Goal: Task Accomplishment & Management: Use online tool/utility

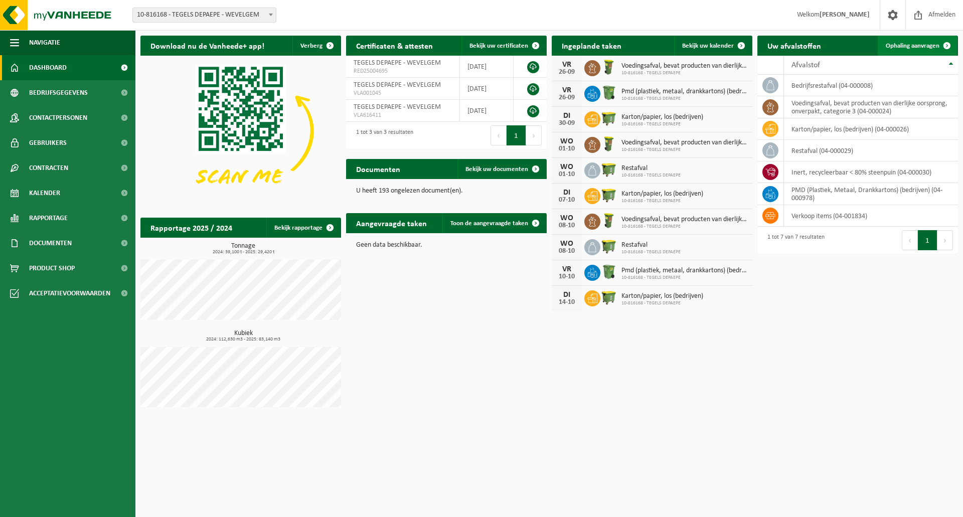
click at [909, 49] on span "Ophaling aanvragen" at bounding box center [913, 46] width 54 height 7
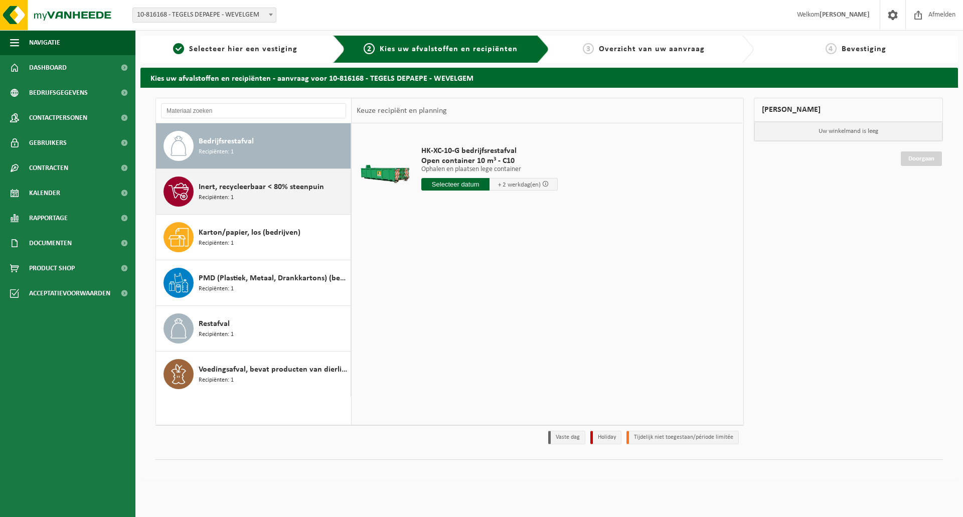
click at [230, 186] on span "Inert, recycleerbaar < 80% steenpuin" at bounding box center [261, 187] width 125 height 12
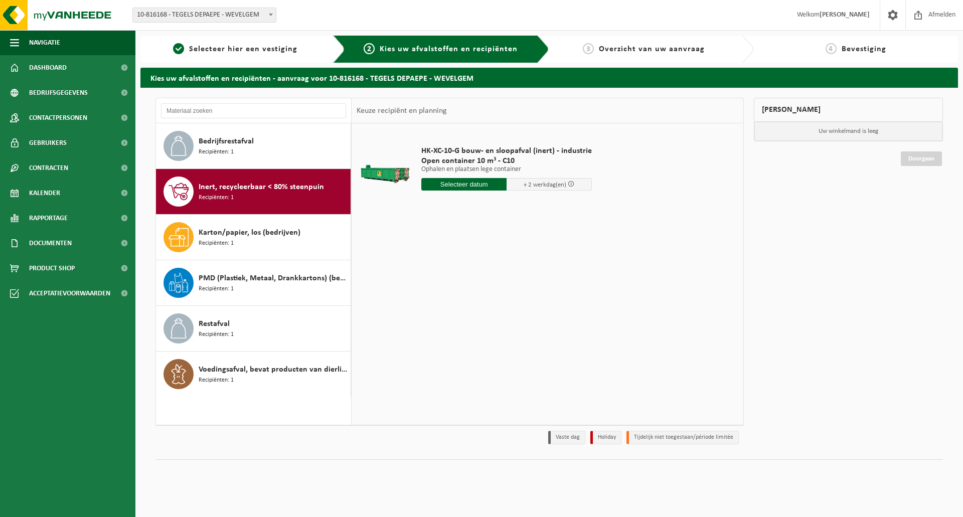
click at [442, 183] on input "text" at bounding box center [463, 184] width 85 height 13
click at [430, 304] on div "29" at bounding box center [431, 305] width 18 height 16
type input "Van 2025-09-29"
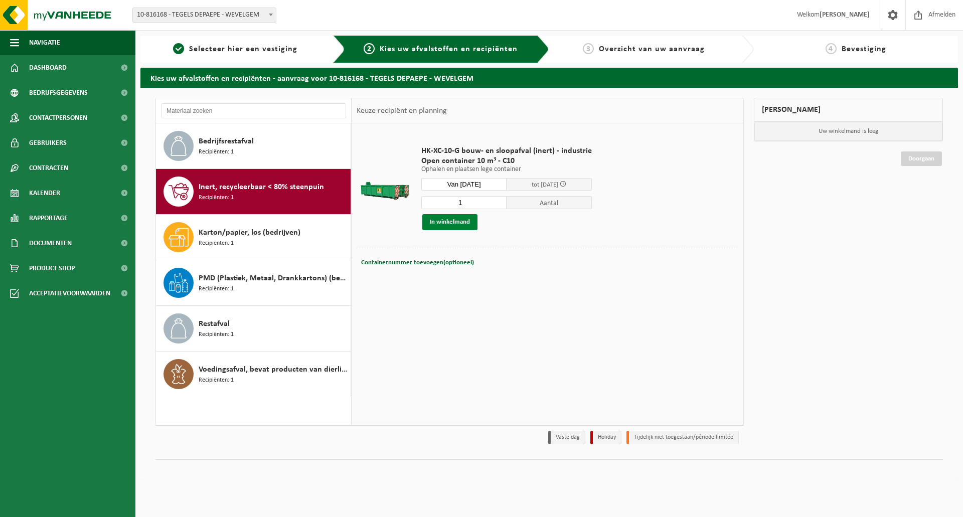
click at [450, 224] on button "In winkelmand" at bounding box center [449, 222] width 55 height 16
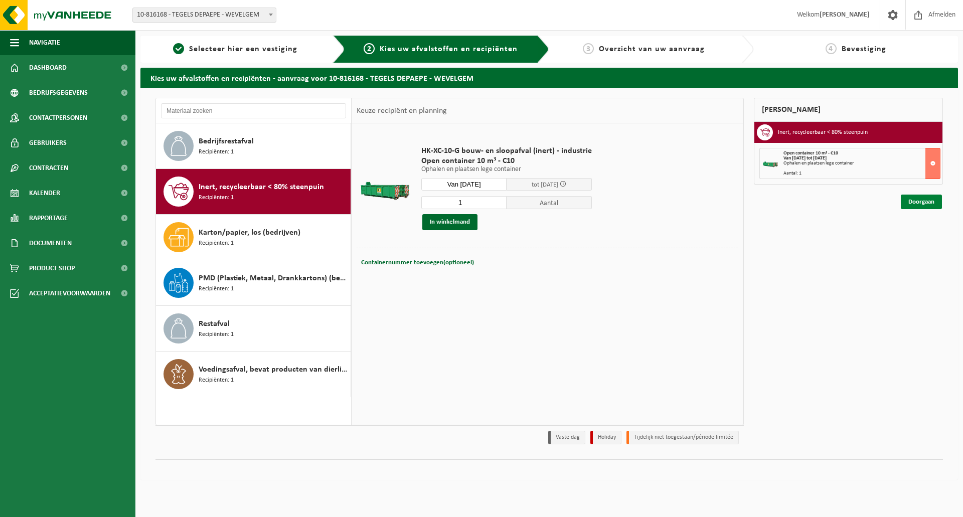
click at [926, 206] on link "Doorgaan" at bounding box center [921, 202] width 41 height 15
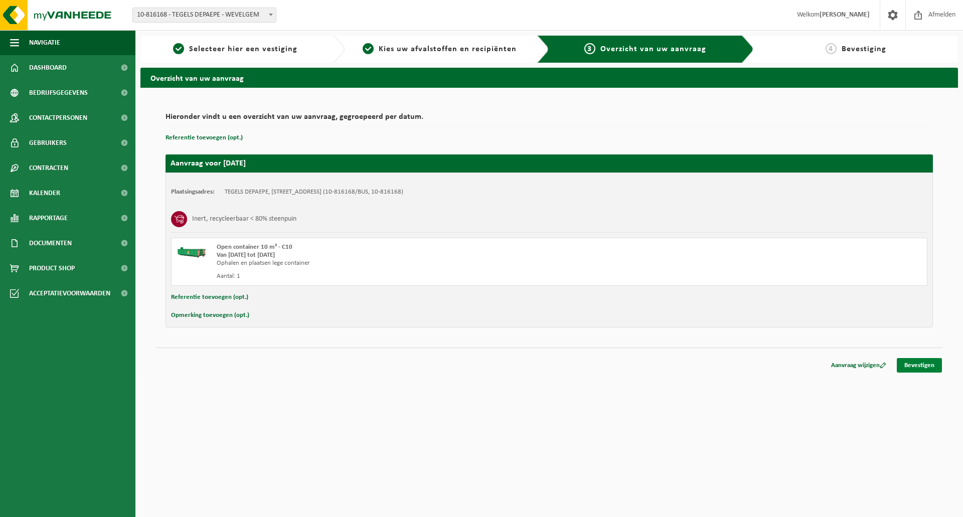
click at [914, 363] on link "Bevestigen" at bounding box center [919, 365] width 45 height 15
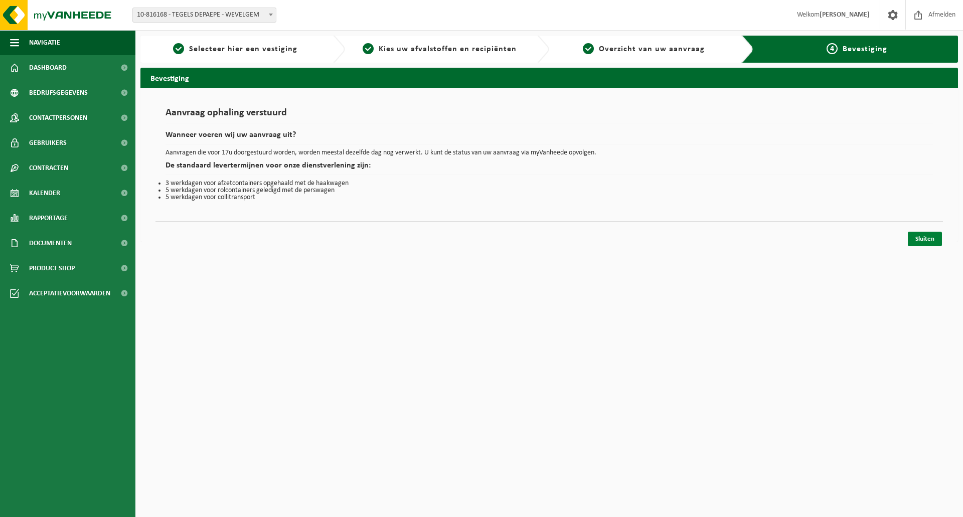
click at [915, 242] on link "Sluiten" at bounding box center [925, 239] width 34 height 15
